Goal: Transaction & Acquisition: Purchase product/service

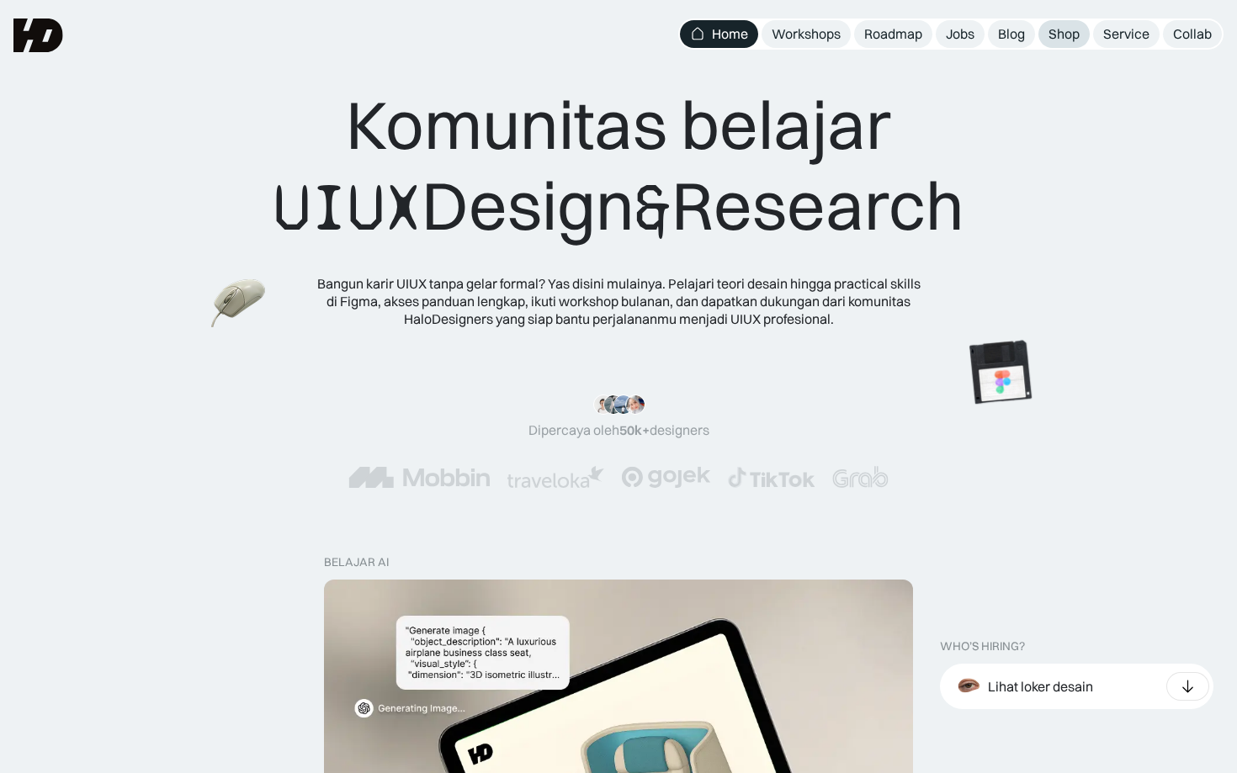
click at [1055, 35] on div "Shop" at bounding box center [1064, 34] width 31 height 18
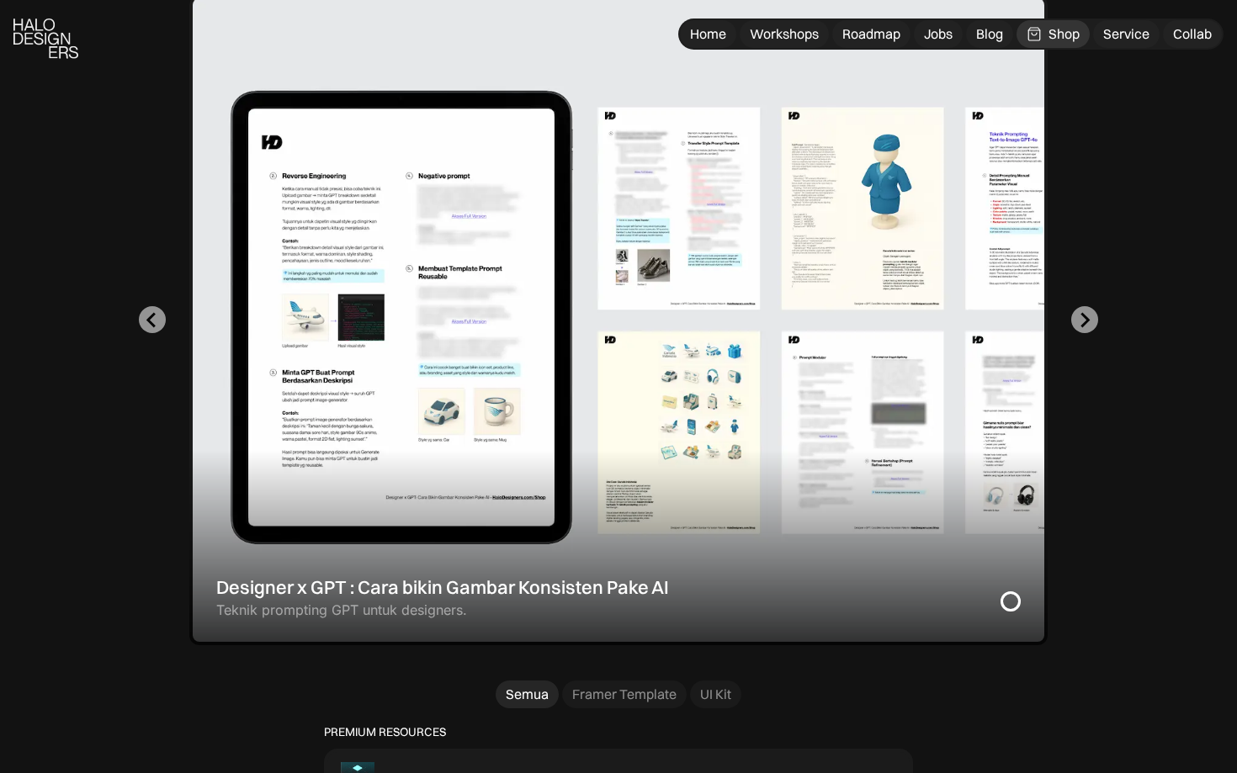
scroll to position [519, 0]
click at [463, 384] on div "1 of 2" at bounding box center [618, 319] width 858 height 651
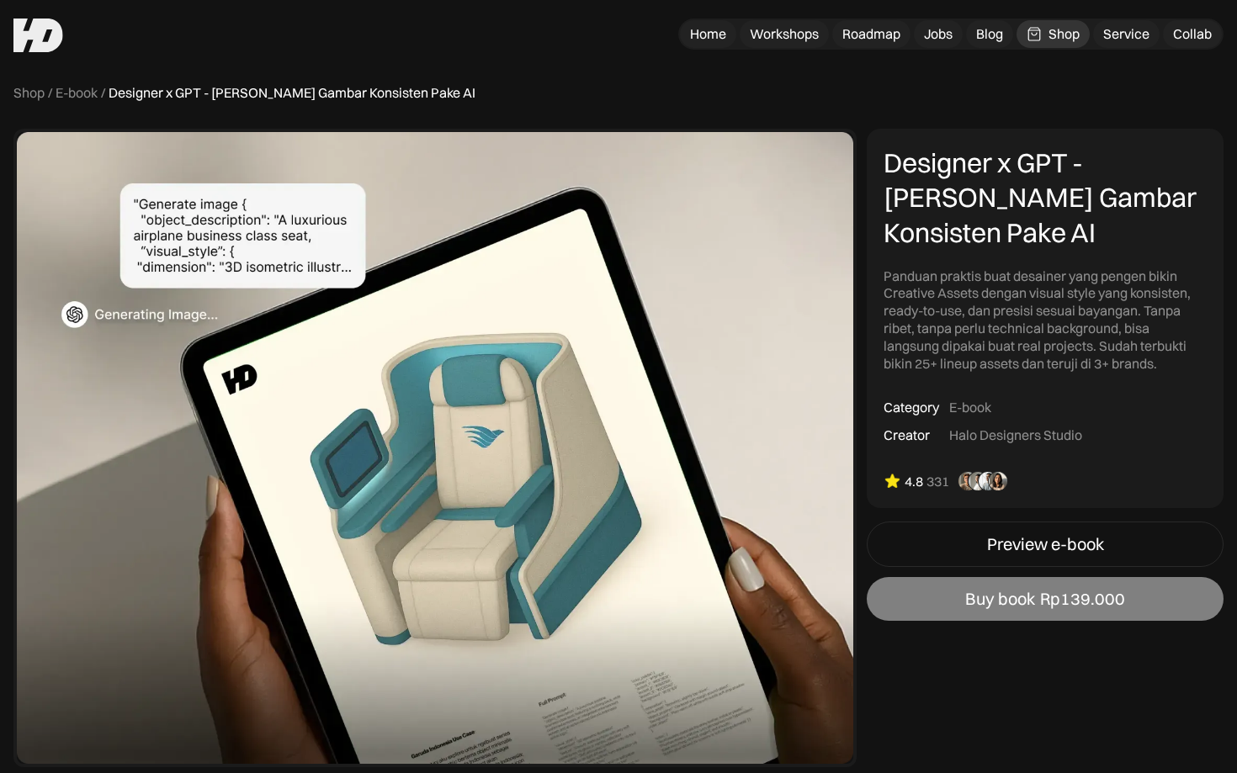
click at [963, 603] on link "Buy book Rp139.000" at bounding box center [1045, 599] width 357 height 44
